Goal: Task Accomplishment & Management: Complete application form

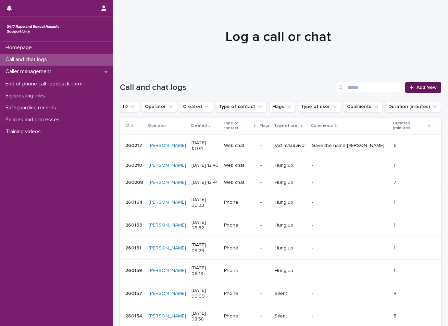
click at [419, 86] on span "Add New" at bounding box center [426, 87] width 20 height 5
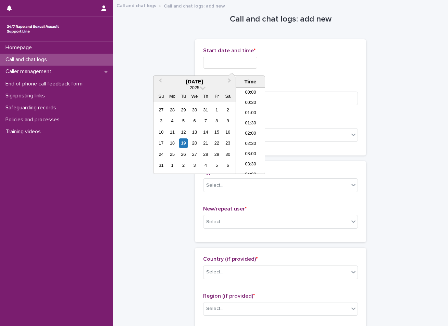
click at [231, 62] on input "text" at bounding box center [230, 63] width 54 height 12
click at [187, 141] on div "19" at bounding box center [183, 143] width 9 height 9
click at [253, 125] on li "13:30" at bounding box center [250, 120] width 29 height 10
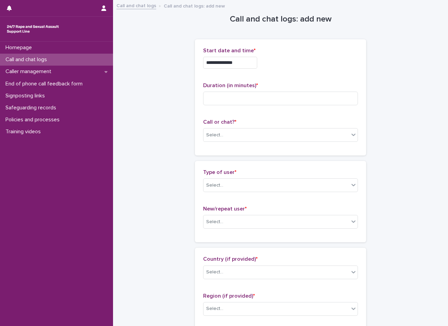
click at [248, 63] on input "**********" at bounding box center [230, 63] width 54 height 12
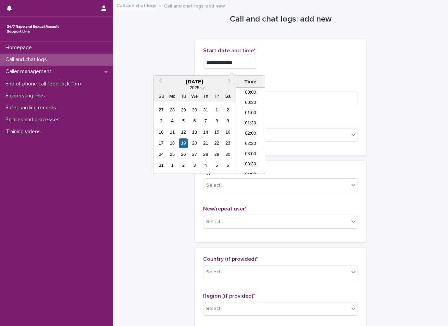
scroll to position [240, 0]
type input "**********"
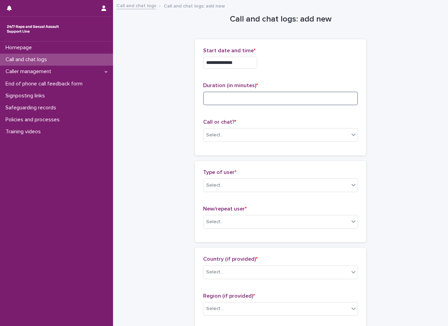
click at [222, 96] on input at bounding box center [280, 99] width 155 height 14
type input "**"
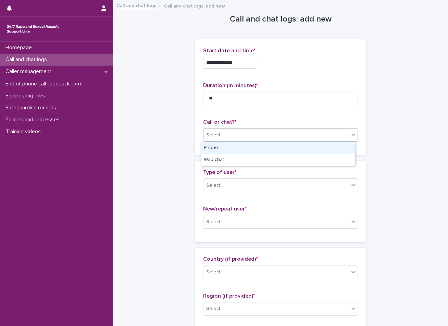
click at [233, 133] on div "Select..." at bounding box center [275, 135] width 145 height 11
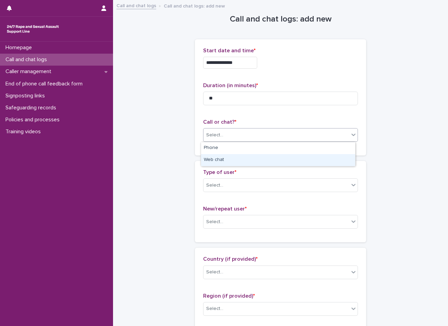
click at [224, 165] on div "Web chat" at bounding box center [278, 160] width 154 height 12
click at [218, 185] on div "Select..." at bounding box center [214, 185] width 17 height 7
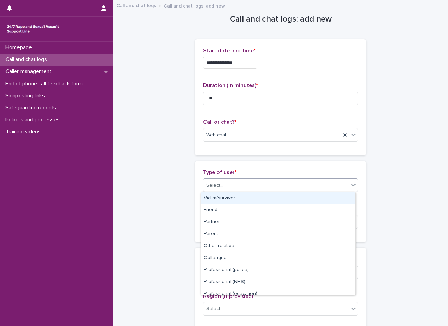
click at [218, 200] on div "Victim/survivor" at bounding box center [278, 199] width 154 height 12
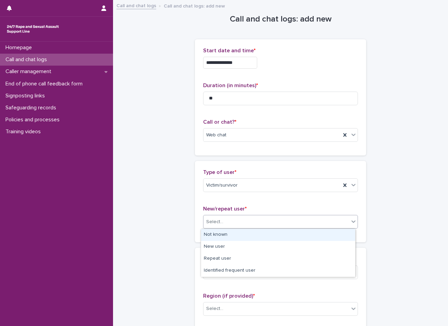
click at [223, 218] on div "Select..." at bounding box center [275, 222] width 145 height 11
click at [211, 234] on div "Not known" at bounding box center [278, 235] width 154 height 12
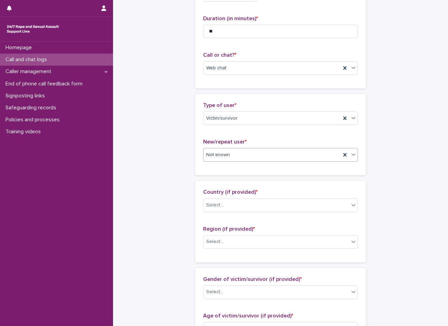
scroll to position [68, 0]
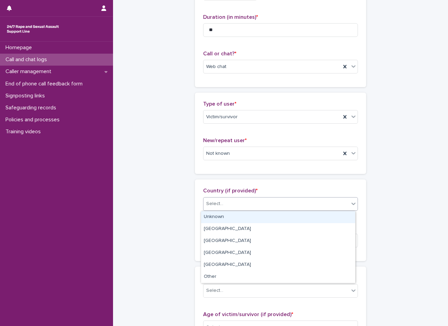
click at [219, 201] on div "Select..." at bounding box center [214, 204] width 17 height 7
click at [216, 220] on div "Unknown" at bounding box center [278, 217] width 154 height 12
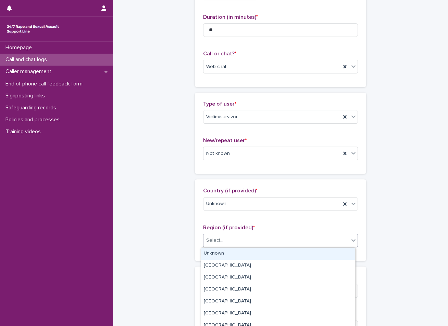
click at [207, 247] on body "**********" at bounding box center [224, 163] width 448 height 326
click at [210, 256] on div "Unknown" at bounding box center [278, 254] width 154 height 12
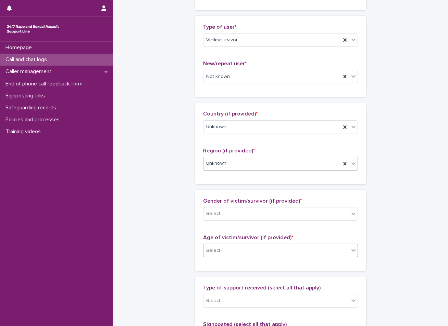
scroll to position [171, 0]
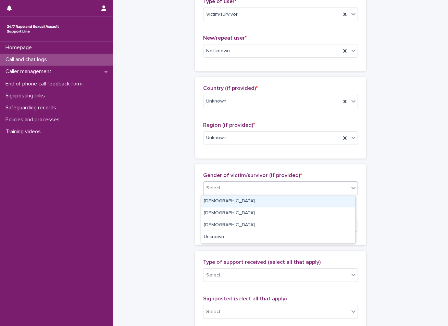
click at [231, 188] on div "Select..." at bounding box center [275, 188] width 145 height 11
click at [227, 202] on div "[DEMOGRAPHIC_DATA]" at bounding box center [278, 202] width 154 height 12
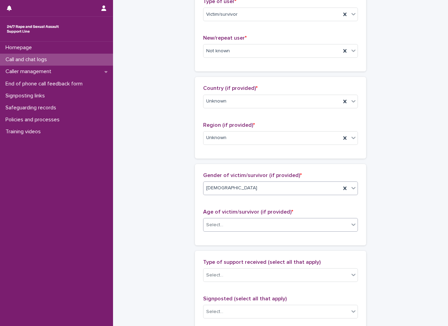
click at [224, 228] on div "Select..." at bounding box center [275, 225] width 145 height 11
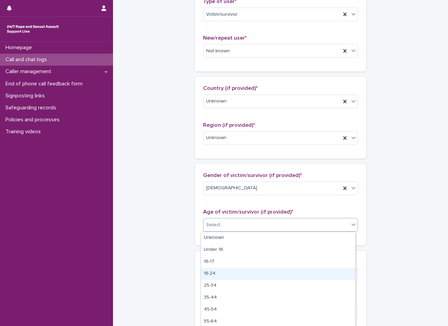
click at [210, 276] on div "18-24" at bounding box center [278, 274] width 154 height 12
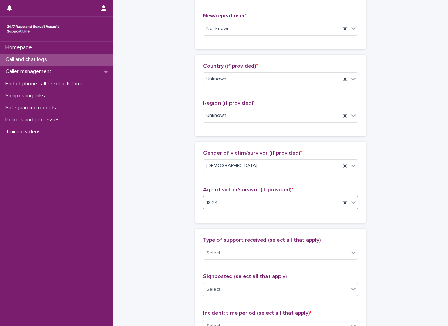
scroll to position [205, 0]
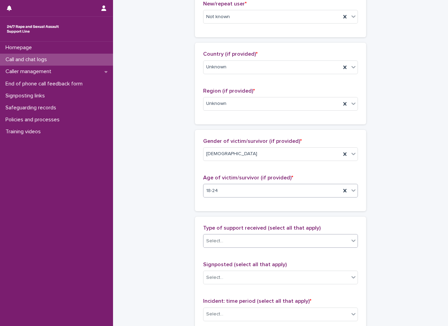
click at [233, 237] on div "Select..." at bounding box center [275, 241] width 145 height 11
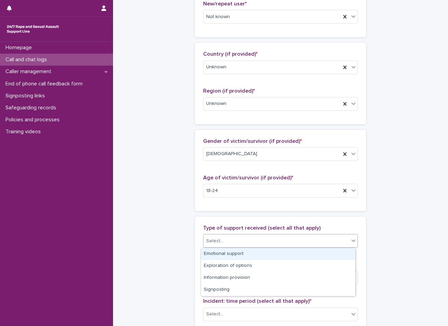
click at [227, 256] on div "Emotional support" at bounding box center [278, 254] width 154 height 12
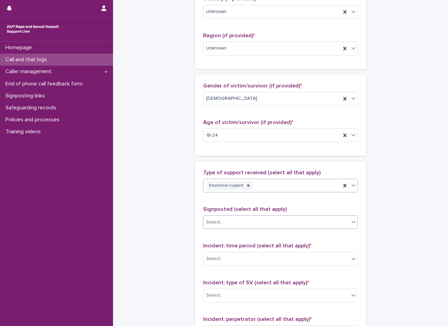
scroll to position [274, 0]
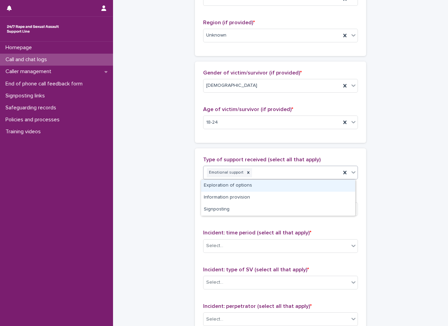
click at [273, 172] on div "Emotional support" at bounding box center [271, 173] width 137 height 12
click at [254, 188] on div "Exploration of options" at bounding box center [278, 186] width 154 height 12
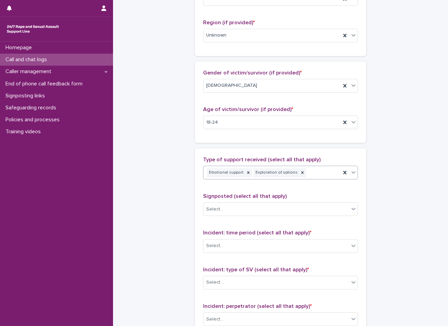
scroll to position [308, 0]
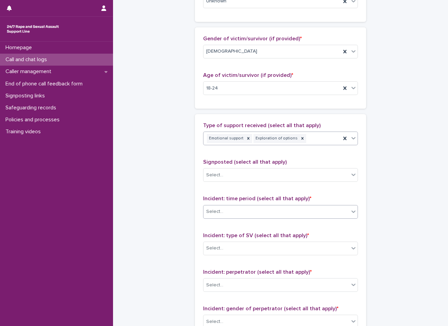
click at [232, 211] on div "Select..." at bounding box center [275, 211] width 145 height 11
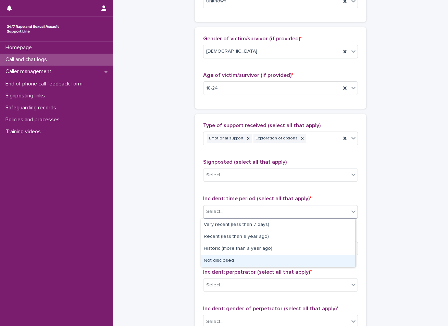
click at [220, 260] on div "Not disclosed" at bounding box center [278, 261] width 154 height 12
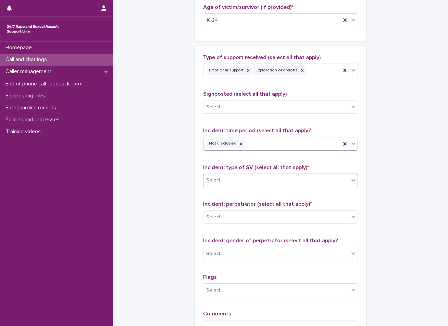
scroll to position [376, 0]
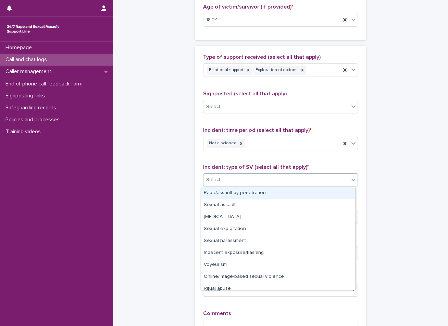
click at [254, 175] on div "Select..." at bounding box center [275, 180] width 145 height 11
click at [234, 193] on div "Rape/assault by penetration" at bounding box center [278, 194] width 154 height 12
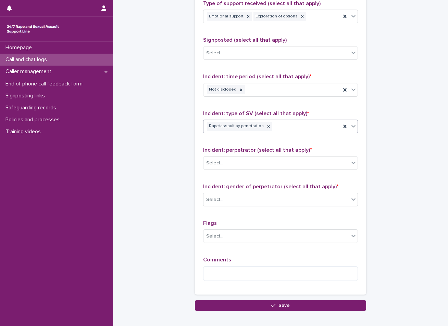
scroll to position [445, 0]
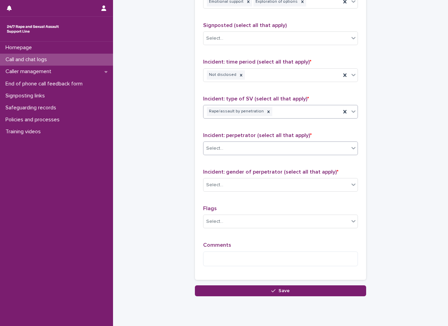
click at [254, 149] on div "Select..." at bounding box center [275, 148] width 145 height 11
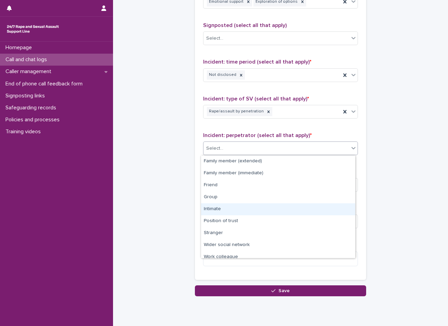
click at [209, 207] on div "Intimate" at bounding box center [278, 210] width 154 height 12
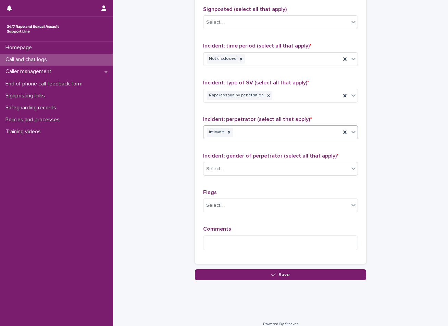
scroll to position [468, 0]
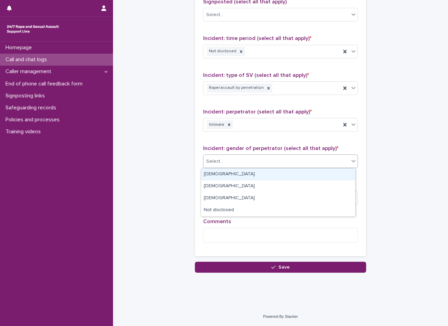
click at [247, 163] on div "Select..." at bounding box center [275, 161] width 145 height 11
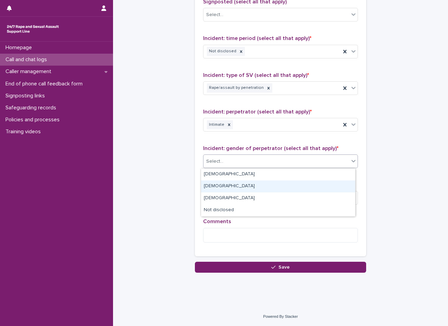
click at [231, 187] on div "[DEMOGRAPHIC_DATA]" at bounding box center [278, 187] width 154 height 12
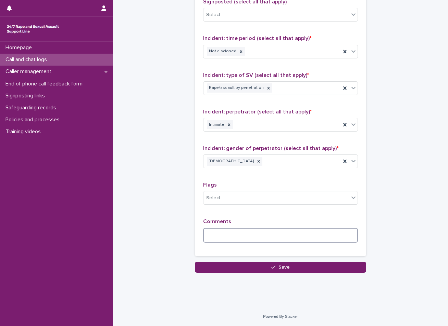
click at [253, 241] on textarea at bounding box center [280, 235] width 155 height 15
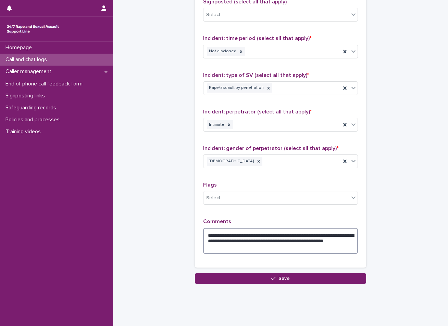
click at [307, 241] on textarea "**********" at bounding box center [280, 241] width 155 height 26
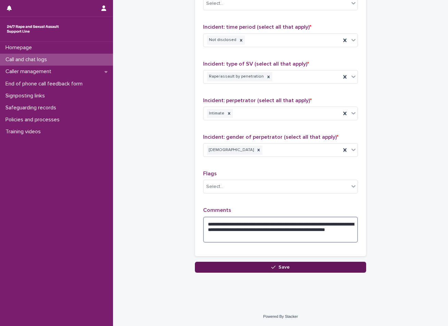
type textarea "**********"
click at [245, 267] on button "Save" at bounding box center [280, 267] width 171 height 11
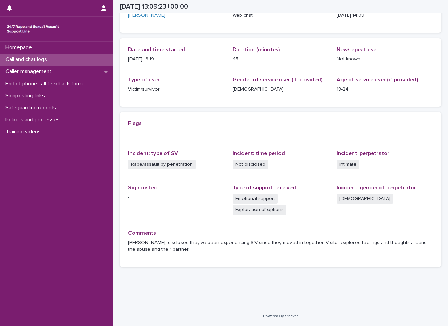
scroll to position [55, 0]
click at [21, 57] on p "Call and chat logs" at bounding box center [28, 59] width 50 height 7
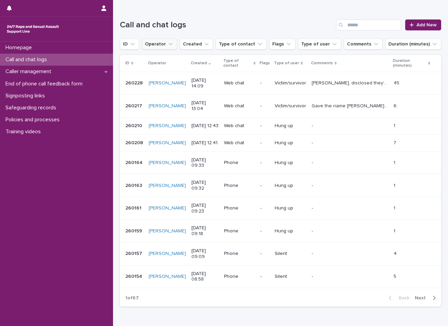
scroll to position [68, 0]
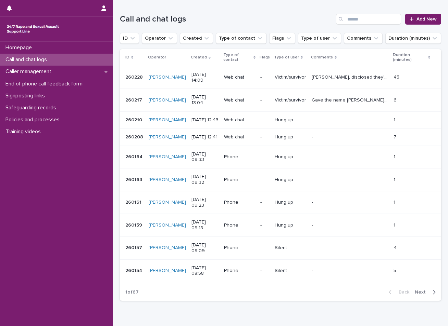
click at [60, 63] on div "Call and chat logs" at bounding box center [56, 60] width 113 height 12
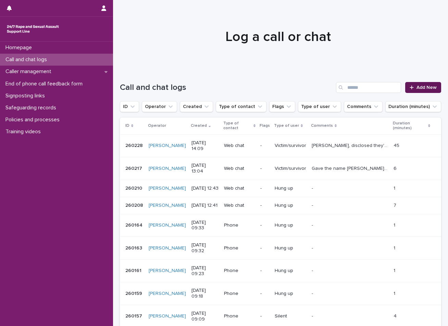
click at [424, 89] on span "Add New" at bounding box center [426, 87] width 20 height 5
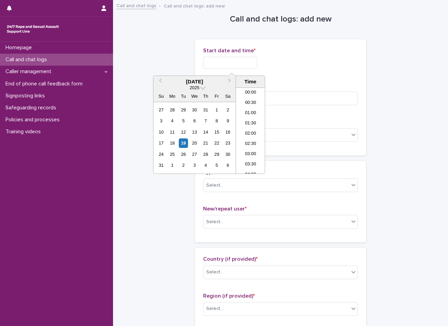
click at [233, 66] on input "text" at bounding box center [230, 63] width 54 height 12
click at [184, 142] on div "19" at bounding box center [183, 143] width 9 height 9
click at [249, 121] on li "14:00" at bounding box center [250, 120] width 29 height 10
click at [241, 67] on input "**********" at bounding box center [230, 63] width 54 height 12
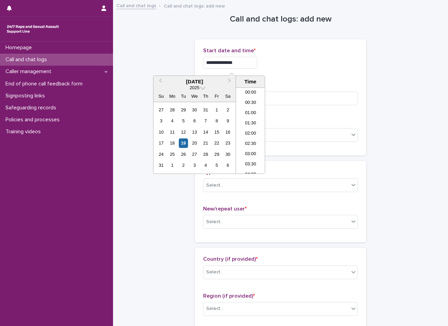
scroll to position [250, 0]
type input "**********"
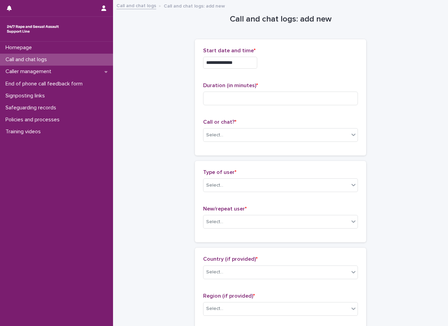
click at [227, 99] on input at bounding box center [280, 99] width 155 height 14
type input "**"
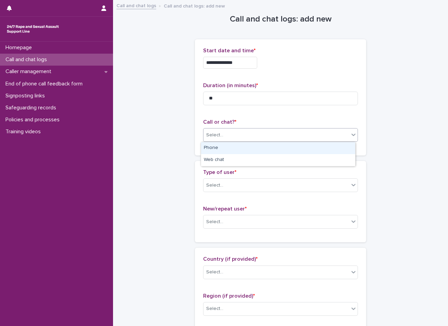
click at [229, 136] on div "Select..." at bounding box center [275, 135] width 145 height 11
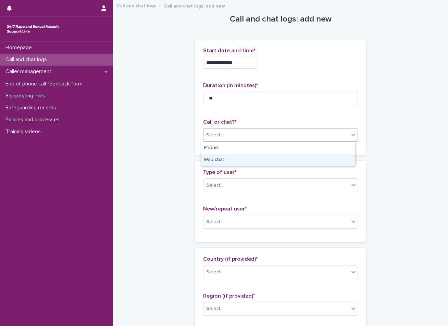
click at [217, 158] on div "Web chat" at bounding box center [278, 160] width 154 height 12
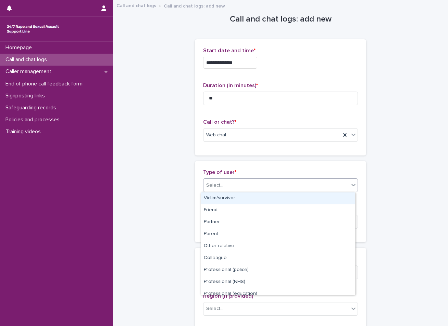
click at [211, 183] on div "Select..." at bounding box center [214, 185] width 17 height 7
click at [206, 201] on div "Victim/survivor" at bounding box center [278, 199] width 154 height 12
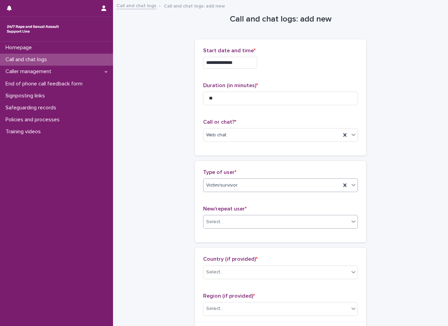
click at [206, 226] on div "Select..." at bounding box center [214, 222] width 17 height 7
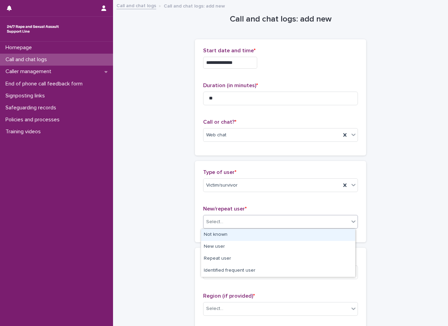
click at [222, 236] on div "Not known" at bounding box center [278, 235] width 154 height 12
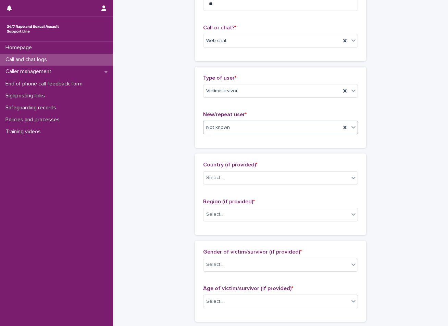
scroll to position [103, 0]
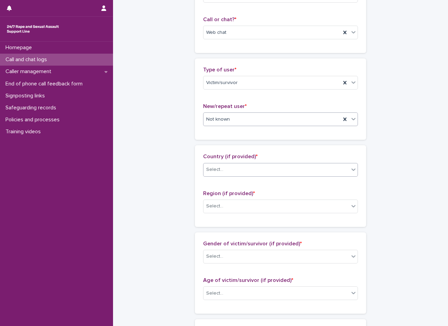
click at [239, 173] on div "Select..." at bounding box center [275, 169] width 145 height 11
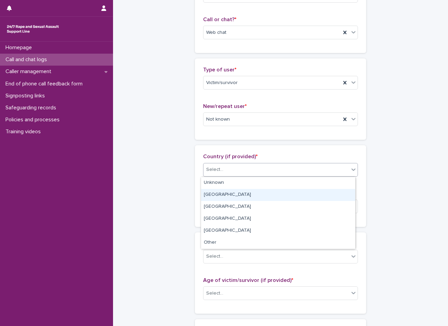
click at [215, 195] on div "[GEOGRAPHIC_DATA]" at bounding box center [278, 195] width 154 height 12
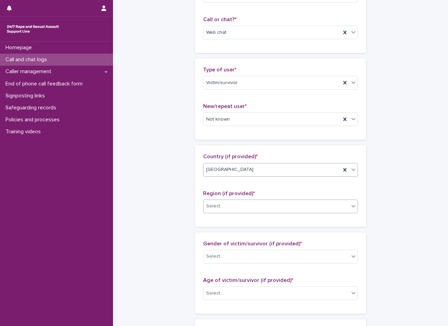
click at [224, 210] on div at bounding box center [224, 206] width 1 height 7
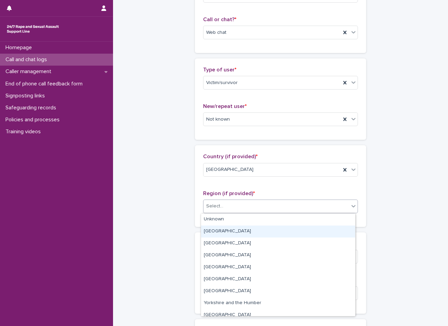
click at [215, 234] on div "[GEOGRAPHIC_DATA]" at bounding box center [278, 232] width 154 height 12
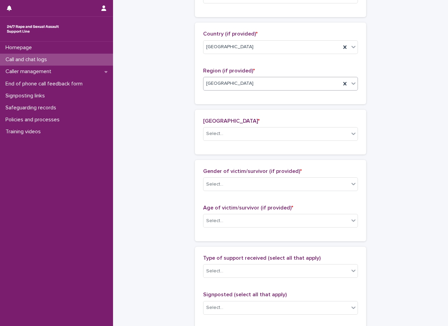
scroll to position [230, 0]
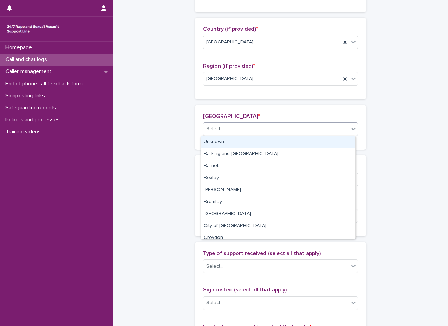
click at [231, 128] on div "Select..." at bounding box center [275, 129] width 145 height 11
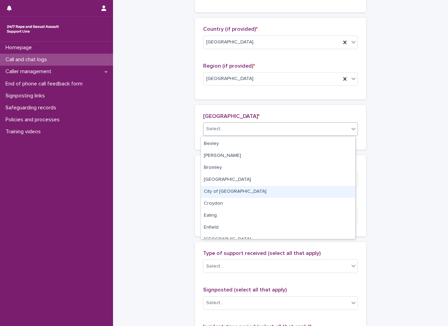
scroll to position [68, 0]
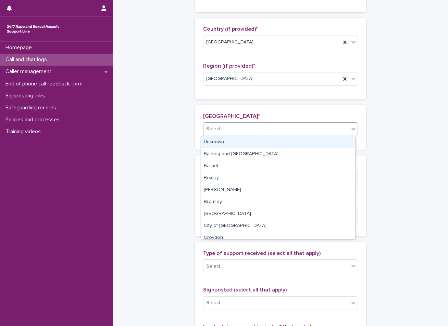
click at [234, 129] on div "Select..." at bounding box center [275, 129] width 145 height 11
click at [232, 139] on div "Unknown" at bounding box center [278, 143] width 154 height 12
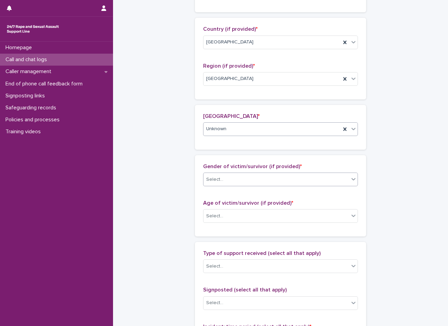
click at [221, 180] on div "Select..." at bounding box center [275, 179] width 145 height 11
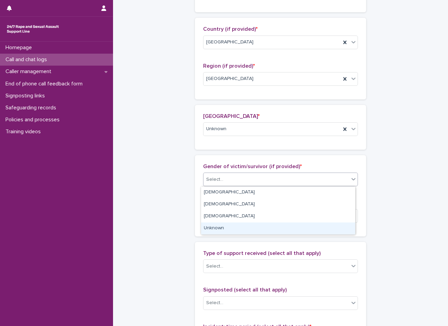
click at [216, 229] on div "Unknown" at bounding box center [278, 229] width 154 height 12
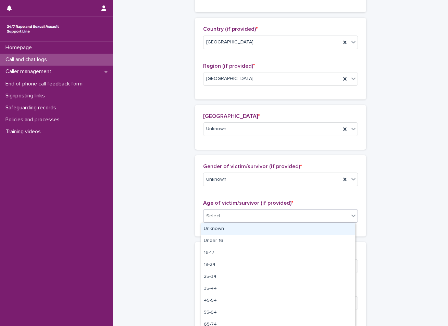
click at [216, 215] on div "Select..." at bounding box center [214, 216] width 17 height 7
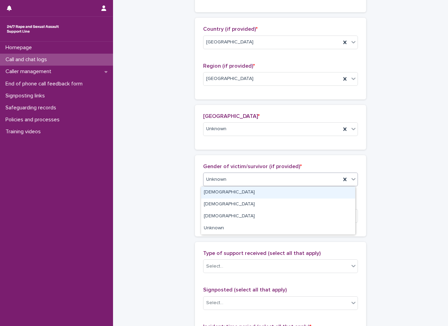
click at [216, 190] on div "[DEMOGRAPHIC_DATA]" at bounding box center [278, 193] width 154 height 12
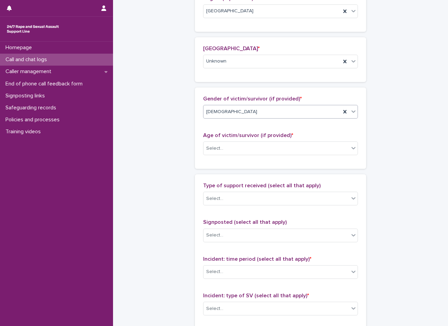
scroll to position [299, 0]
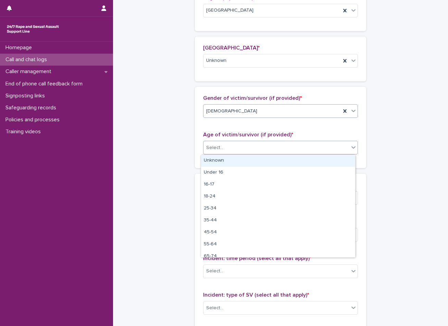
click at [237, 146] on div "Select..." at bounding box center [275, 147] width 145 height 11
click at [232, 156] on div "Unknown" at bounding box center [278, 161] width 154 height 12
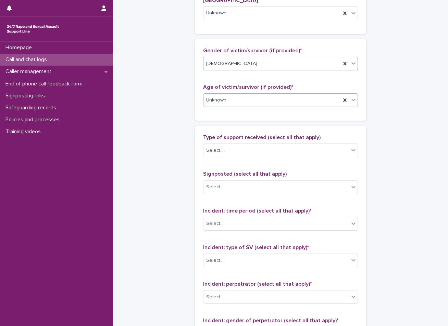
scroll to position [367, 0]
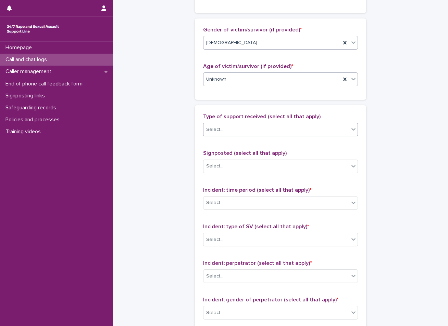
click at [245, 131] on div "Select..." at bounding box center [275, 129] width 145 height 11
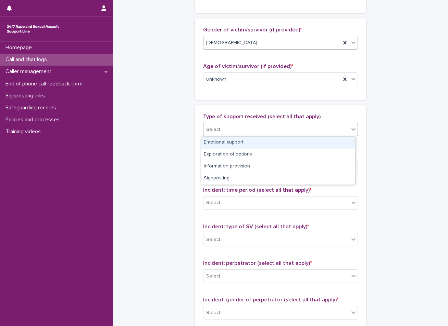
click at [232, 144] on div "Emotional support" at bounding box center [278, 143] width 154 height 12
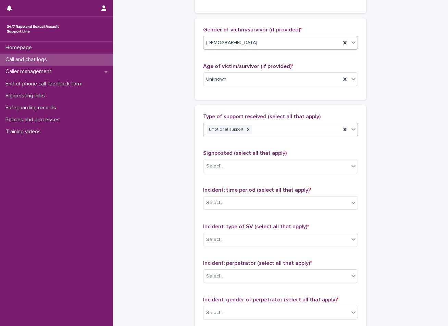
click at [260, 129] on div "Emotional support" at bounding box center [271, 130] width 137 height 12
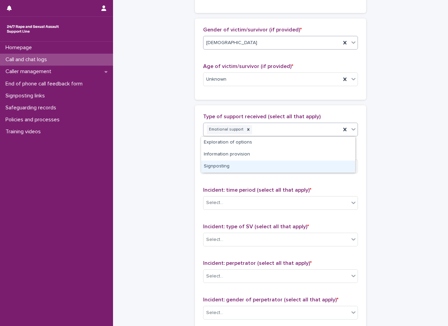
click at [221, 169] on div "Signposting" at bounding box center [278, 167] width 154 height 12
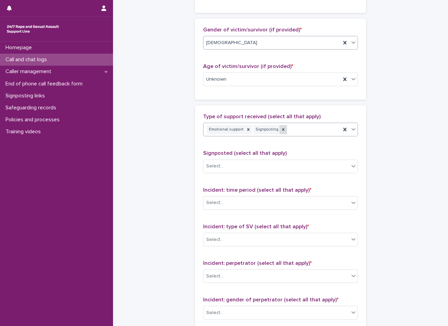
scroll to position [401, 0]
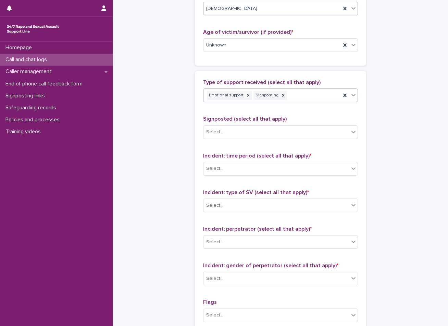
click at [289, 95] on div "Emotional support Signposting" at bounding box center [271, 96] width 137 height 12
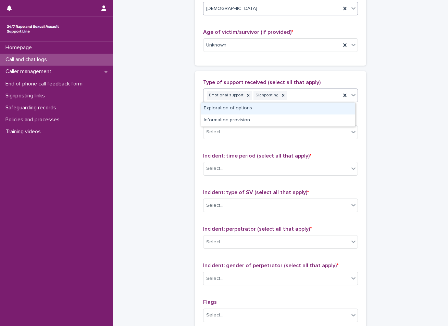
click at [257, 112] on div "Exploration of options" at bounding box center [278, 109] width 154 height 12
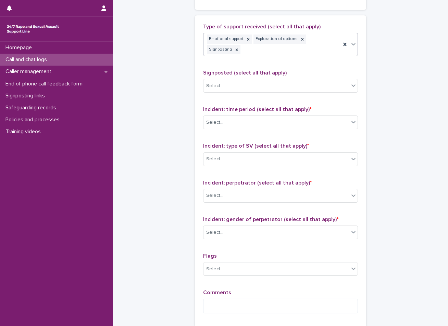
scroll to position [470, 0]
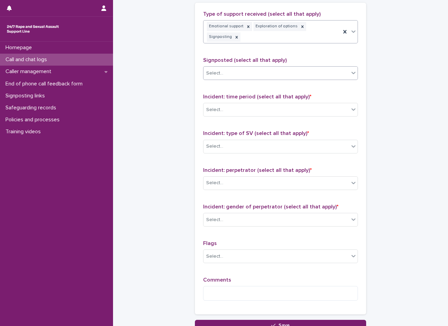
click at [251, 68] on div "Select..." at bounding box center [275, 73] width 145 height 11
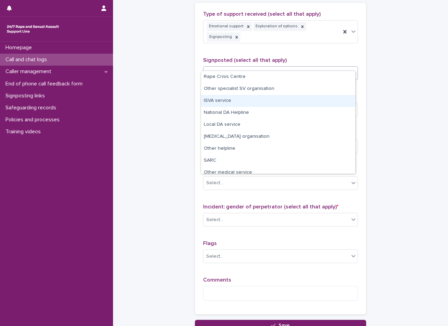
click at [225, 99] on div "ISVA service" at bounding box center [278, 101] width 154 height 12
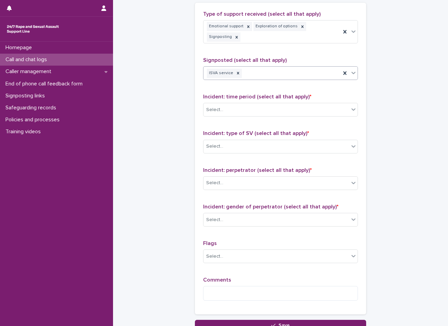
click at [225, 104] on div "Select..." at bounding box center [275, 109] width 145 height 11
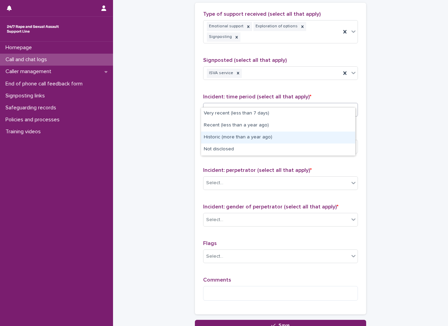
click at [228, 136] on div "Historic (more than a year ago)" at bounding box center [278, 138] width 154 height 12
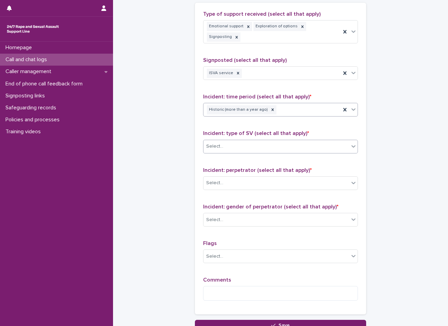
click at [221, 141] on div "Select..." at bounding box center [275, 146] width 145 height 11
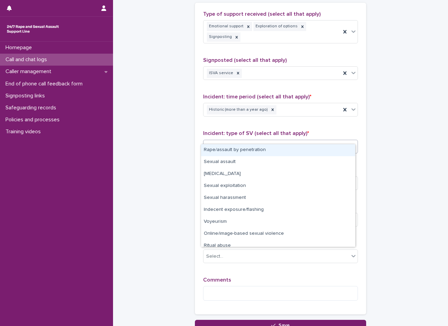
click at [237, 150] on div "Rape/assault by penetration" at bounding box center [278, 150] width 154 height 12
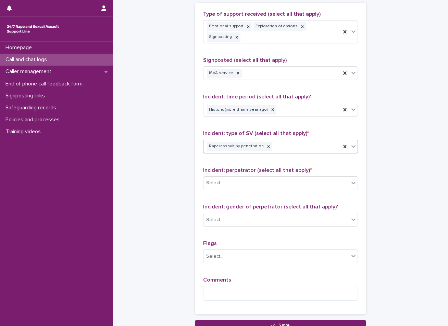
click at [278, 141] on div "Rape/assault by penetration" at bounding box center [271, 147] width 137 height 12
click at [227, 178] on div "Select..." at bounding box center [275, 183] width 145 height 11
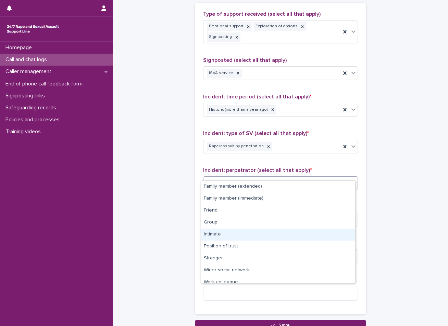
scroll to position [29, 0]
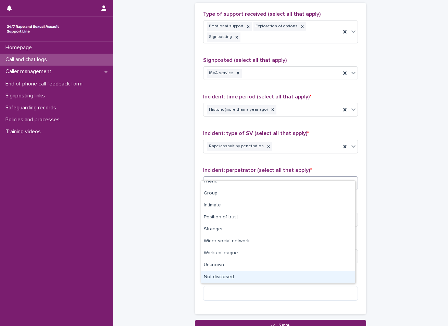
click at [217, 276] on div "Not disclosed" at bounding box center [278, 278] width 154 height 12
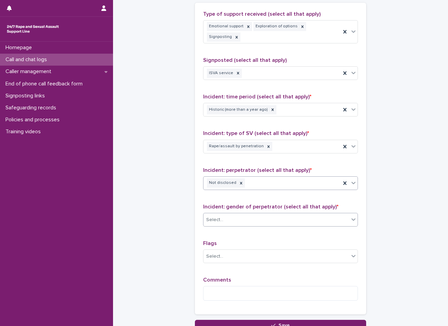
click at [214, 217] on div "Select..." at bounding box center [214, 220] width 17 height 7
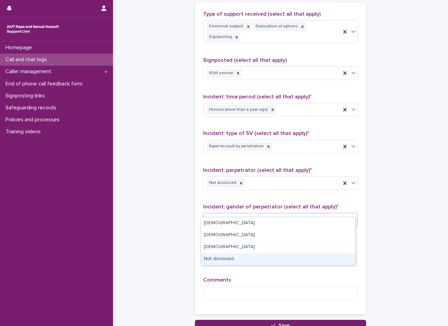
click at [218, 257] on div "Not disclosed" at bounding box center [278, 260] width 154 height 12
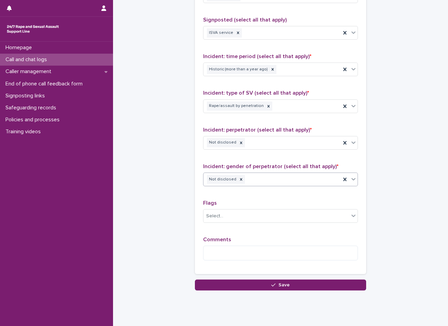
scroll to position [519, 0]
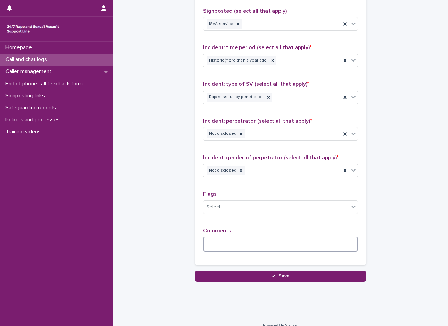
click at [224, 237] on textarea at bounding box center [280, 244] width 155 height 15
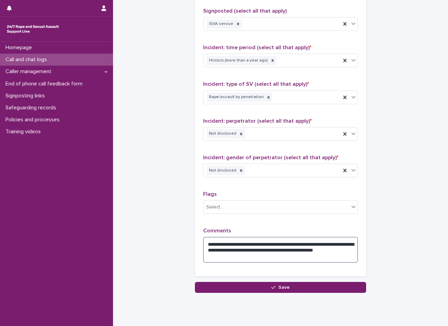
click at [237, 245] on textarea "**********" at bounding box center [280, 250] width 155 height 26
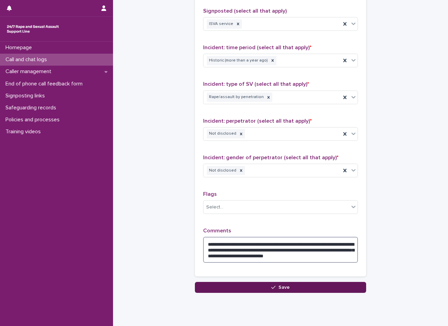
type textarea "**********"
click at [254, 282] on button "Save" at bounding box center [280, 287] width 171 height 11
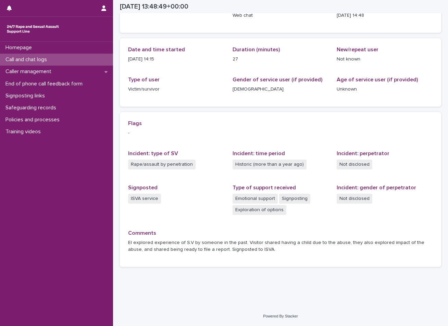
scroll to position [55, 0]
